Goal: Complete application form

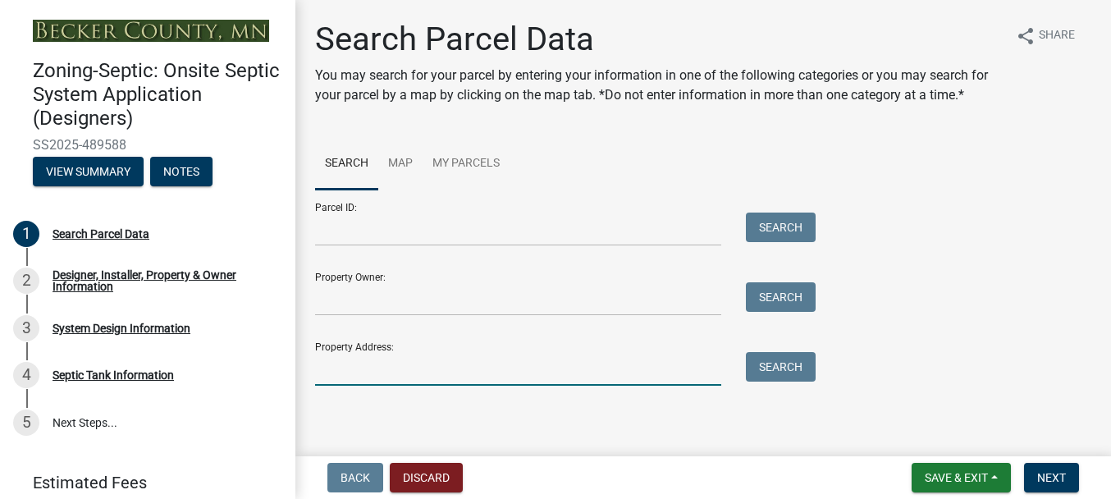
click at [368, 369] on input "Property Address:" at bounding box center [518, 369] width 406 height 34
type input "16747"
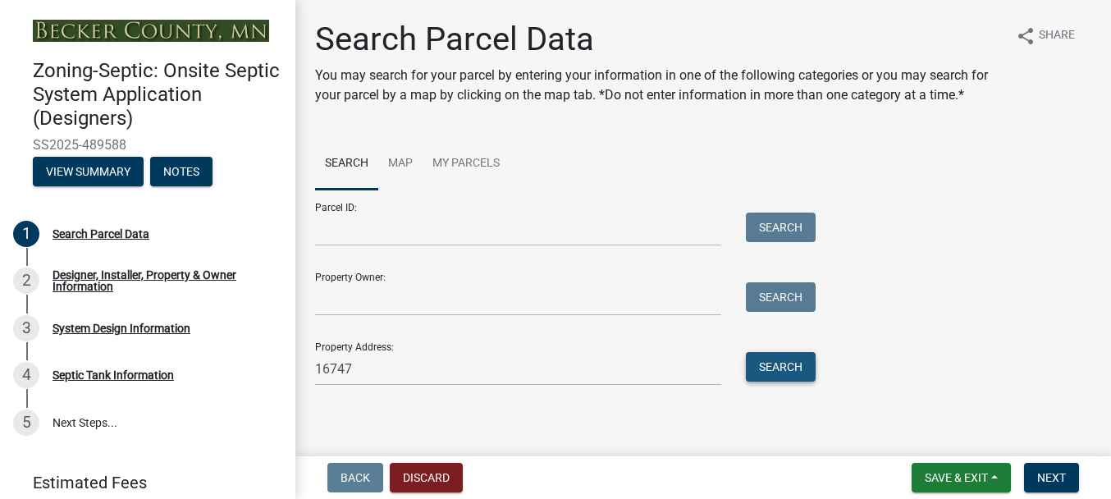
click at [762, 368] on button "Search" at bounding box center [781, 367] width 70 height 30
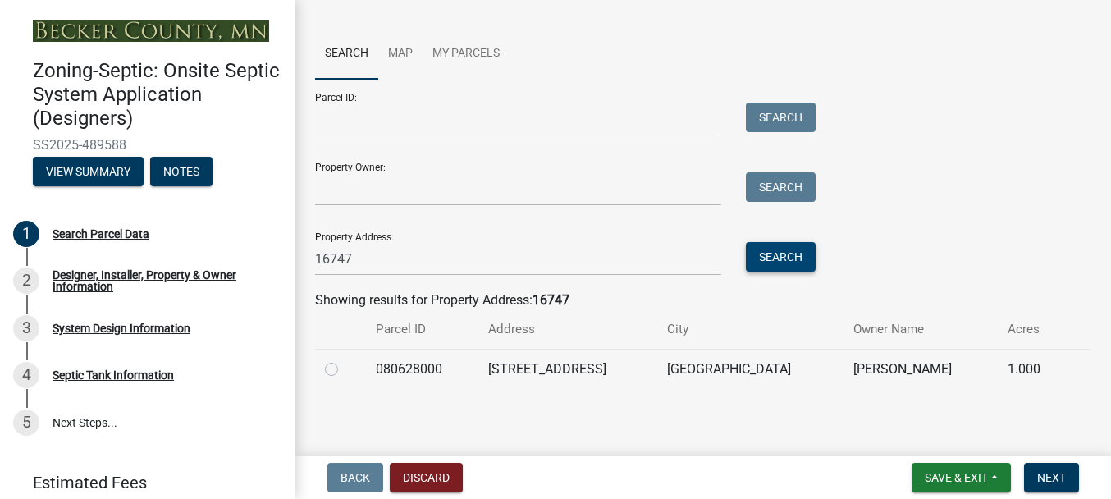
scroll to position [113, 0]
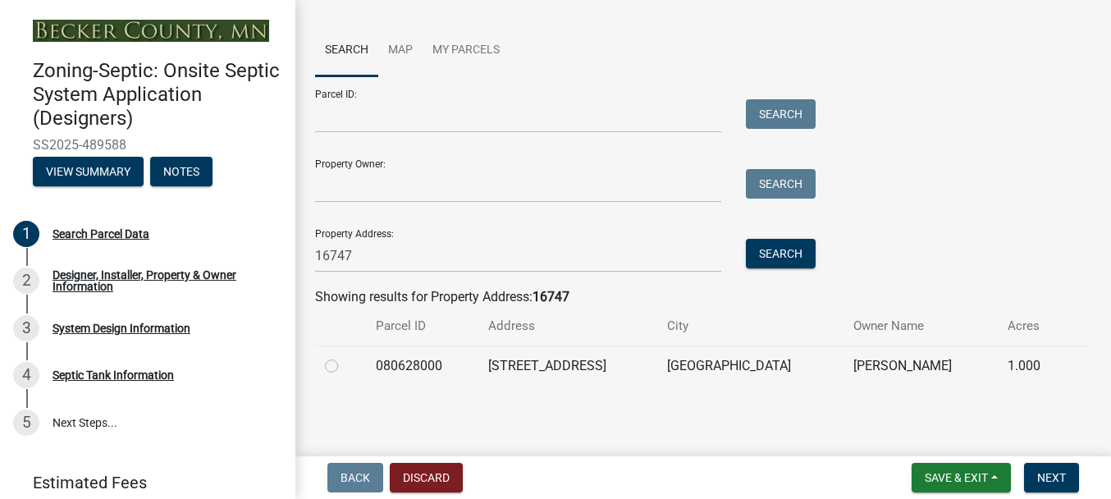
click at [345, 356] on label at bounding box center [345, 356] width 0 height 0
click at [345, 365] on input "radio" at bounding box center [350, 361] width 11 height 11
radio input "true"
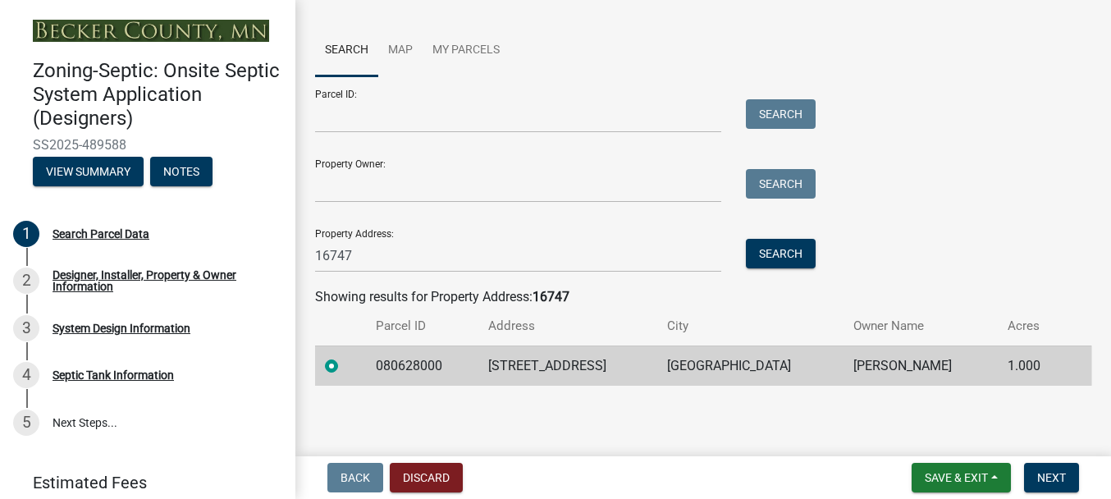
click at [345, 356] on label at bounding box center [345, 356] width 0 height 0
click at [345, 365] on input "radio" at bounding box center [350, 361] width 11 height 11
click at [345, 356] on label at bounding box center [345, 356] width 0 height 0
click at [345, 364] on input "radio" at bounding box center [350, 361] width 11 height 11
click at [345, 356] on label at bounding box center [345, 356] width 0 height 0
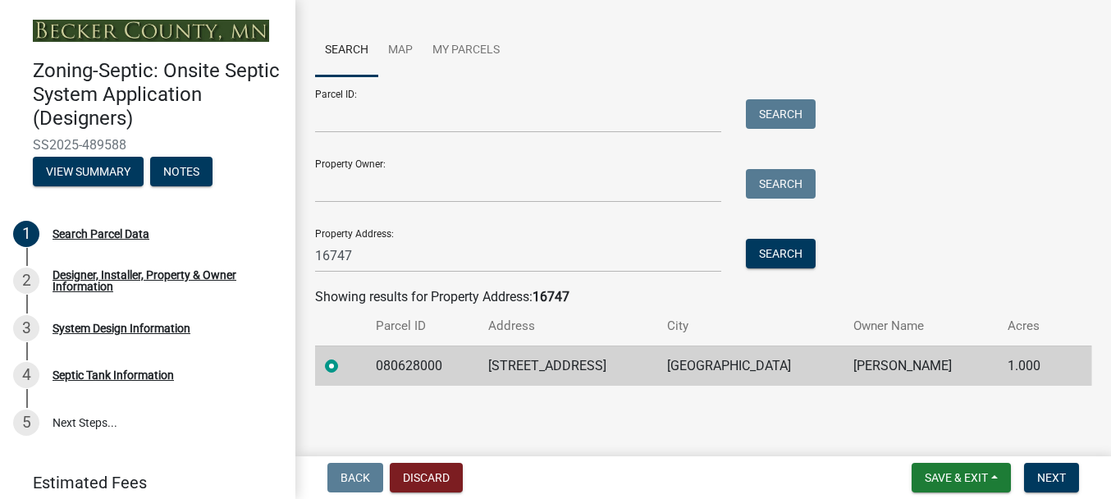
click at [345, 364] on input "radio" at bounding box center [350, 361] width 11 height 11
click at [345, 356] on label at bounding box center [345, 356] width 0 height 0
click at [345, 364] on input "radio" at bounding box center [350, 361] width 11 height 11
click at [345, 356] on label at bounding box center [345, 356] width 0 height 0
click at [345, 364] on input "radio" at bounding box center [350, 361] width 11 height 11
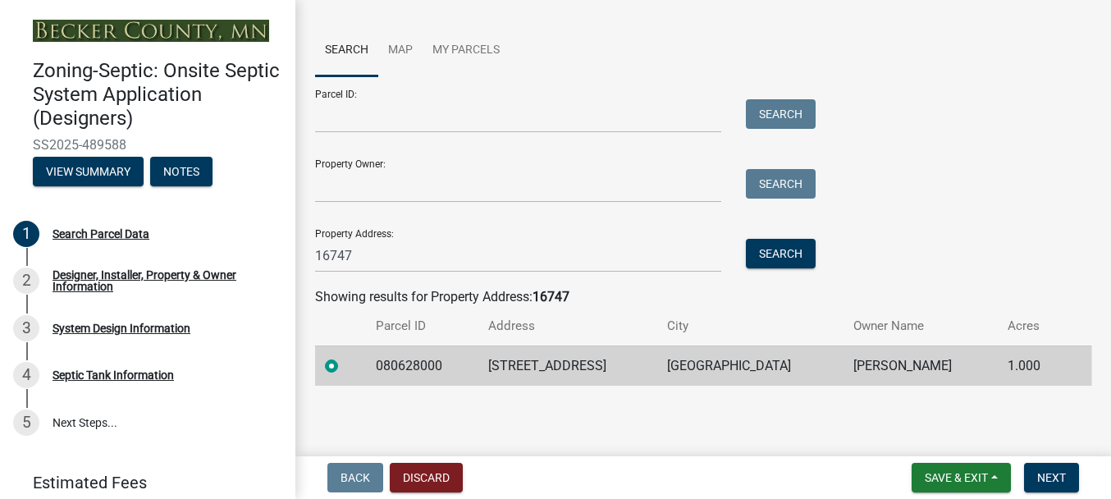
click at [345, 356] on label at bounding box center [345, 356] width 0 height 0
click at [345, 364] on input "radio" at bounding box center [350, 361] width 11 height 11
click at [345, 356] on label at bounding box center [345, 356] width 0 height 0
click at [345, 367] on input "radio" at bounding box center [350, 361] width 11 height 11
click at [345, 356] on label at bounding box center [345, 356] width 0 height 0
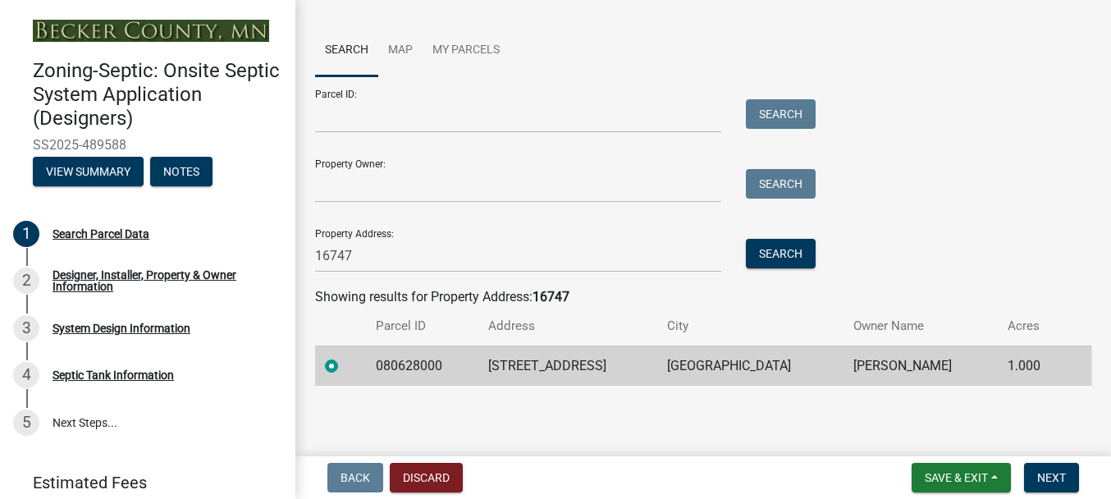
click at [345, 364] on input "radio" at bounding box center [350, 361] width 11 height 11
click at [345, 356] on label at bounding box center [345, 356] width 0 height 0
click at [345, 364] on input "radio" at bounding box center [350, 361] width 11 height 11
click at [439, 481] on button "Discard" at bounding box center [426, 478] width 73 height 30
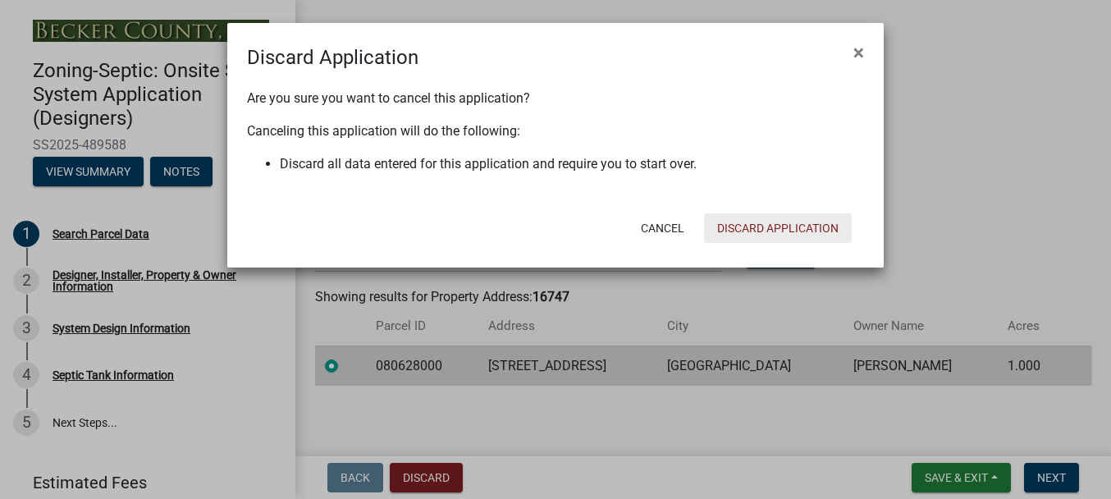
click at [733, 228] on button "Discard Application" at bounding box center [778, 228] width 148 height 30
